Goal: Information Seeking & Learning: Check status

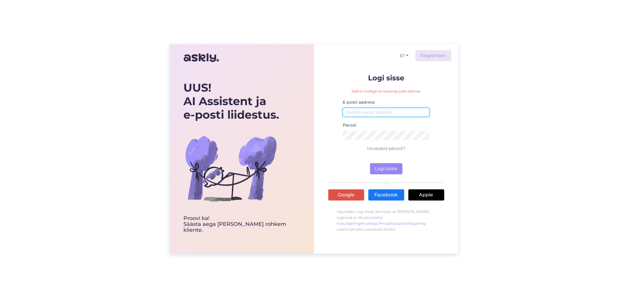
click at [377, 111] on input "email" at bounding box center [386, 112] width 87 height 9
type input "[PERSON_NAME][EMAIL_ADDRESS][PERSON_NAME][DOMAIN_NAME]"
click at [388, 168] on button "Logi sisse" at bounding box center [386, 168] width 32 height 11
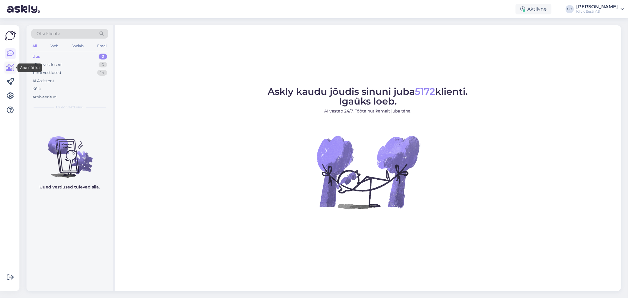
click at [11, 66] on icon at bounding box center [10, 67] width 9 height 7
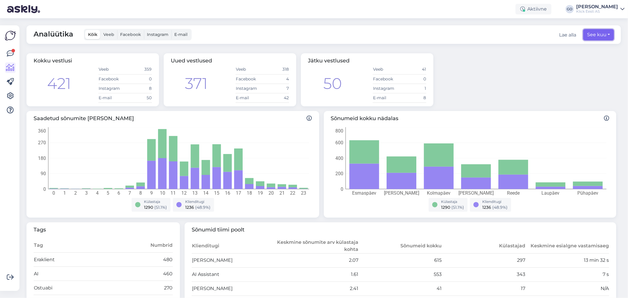
click at [605, 34] on button "See kuu" at bounding box center [598, 34] width 31 height 11
select select "7"
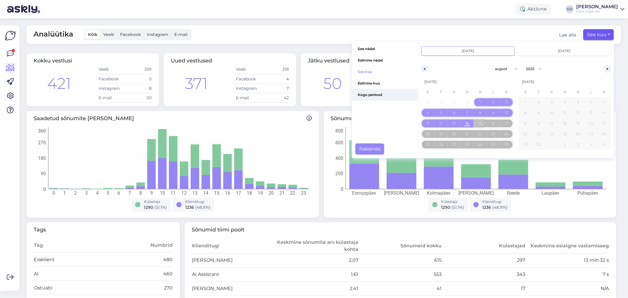
click at [367, 92] on span "Kogu periood" at bounding box center [385, 94] width 66 height 11
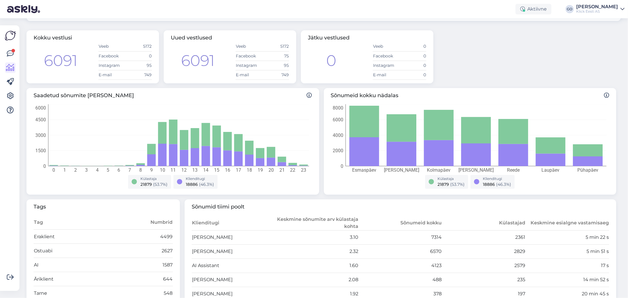
scroll to position [24, 0]
click at [569, 75] on div "Kokku vestlusi 6091 Veeb 5172 Facebook 0 Instagram 95 E-mail 749 Uued vestlused…" at bounding box center [321, 56] width 594 height 58
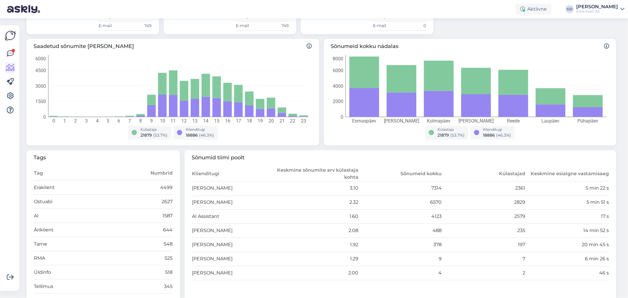
scroll to position [79, 0]
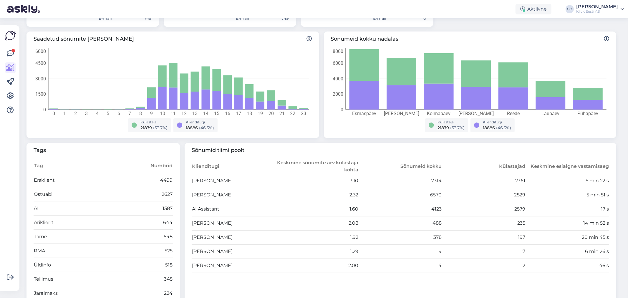
click at [624, 9] on icon at bounding box center [622, 9] width 4 height 5
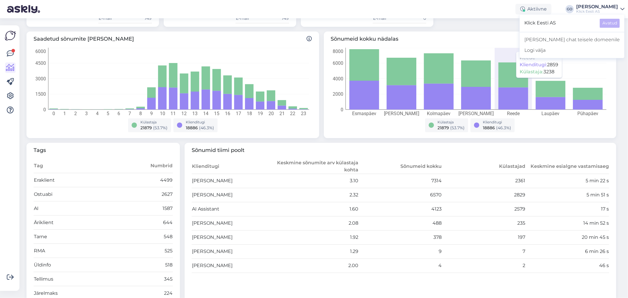
click at [509, 50] on icon "Esmaspäev [PERSON_NAME] Kolmapäev Neljapäev [PERSON_NAME] Pühapäev 0 2000 4000 …" at bounding box center [469, 83] width 276 height 71
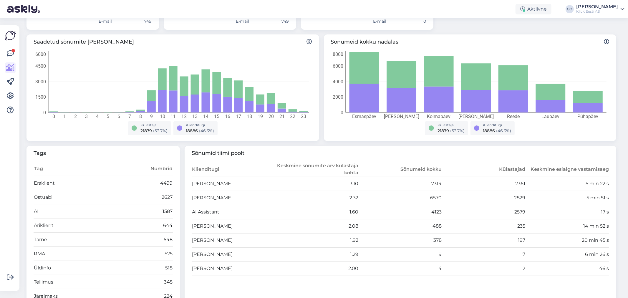
scroll to position [124, 0]
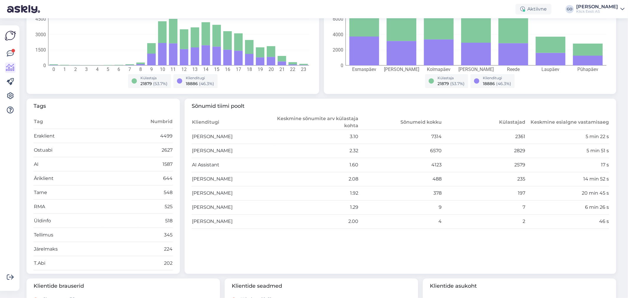
click at [145, 170] on td "1587" at bounding box center [155, 164] width 35 height 14
click at [350, 93] on div "Sõnumeid kokku nädalas [PERSON_NAME] [PERSON_NAME] [PERSON_NAME] Pühapäev 0 200…" at bounding box center [470, 40] width 293 height 107
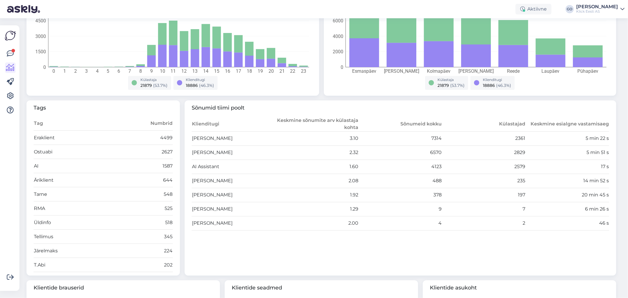
scroll to position [0, 0]
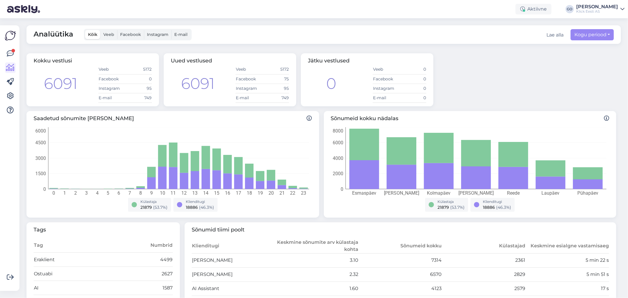
click at [491, 92] on div "Kokku vestlusi 6091 Veeb 5172 Facebook 0 Instagram 95 E-mail 749 Uued vestlused…" at bounding box center [321, 80] width 594 height 58
click at [604, 35] on button "Kogu periood" at bounding box center [592, 34] width 43 height 11
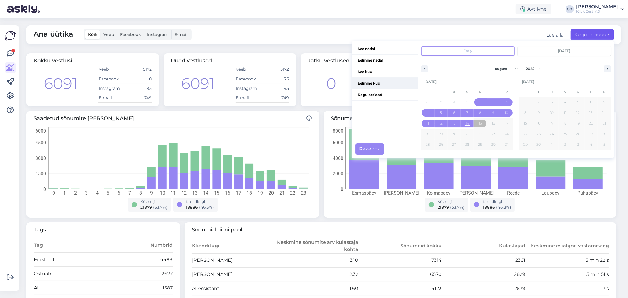
click at [371, 85] on span "Eelmine kuu" at bounding box center [385, 83] width 66 height 11
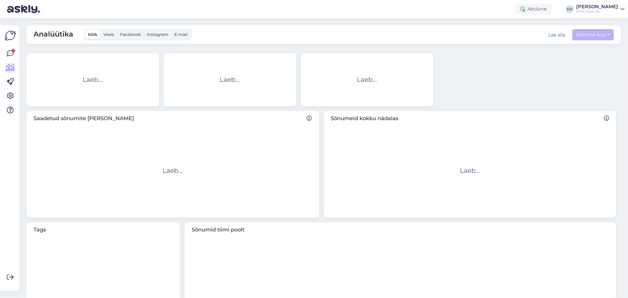
click at [371, 85] on body "Aktiivne GO [PERSON_NAME] Obolenski [PERSON_NAME] Eesti AS Klick Eesti AS Avatu…" at bounding box center [314, 149] width 628 height 298
